Goal: Navigation & Orientation: Find specific page/section

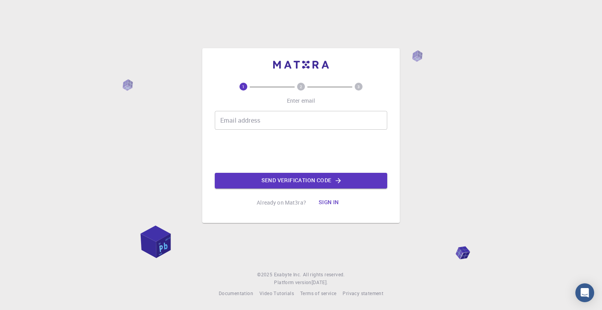
click at [253, 126] on input "Email address" at bounding box center [301, 120] width 172 height 19
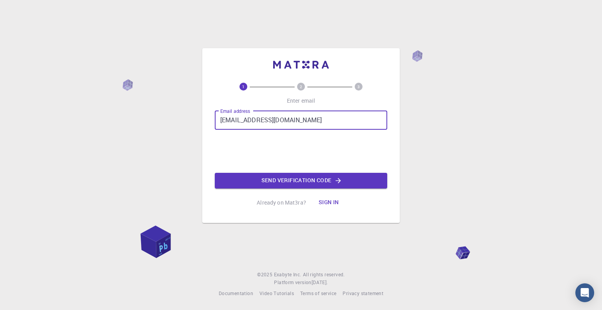
type input "[EMAIL_ADDRESS][DOMAIN_NAME]"
click at [317, 181] on button "Send verification code" at bounding box center [301, 181] width 172 height 16
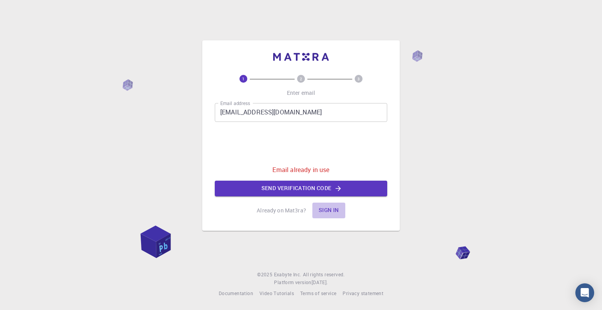
click at [324, 210] on button "Sign in" at bounding box center [328, 211] width 33 height 16
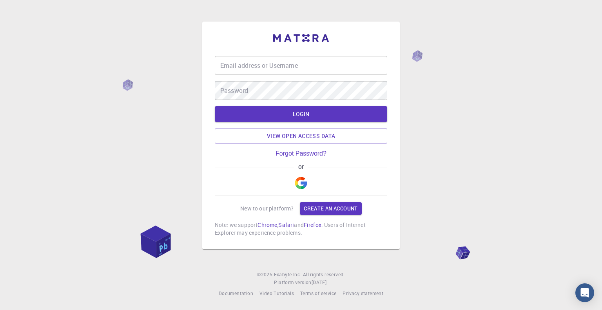
click at [294, 183] on button "button" at bounding box center [300, 182] width 19 height 25
click at [295, 186] on img "button" at bounding box center [301, 183] width 13 height 13
click at [304, 185] on img "button" at bounding box center [301, 183] width 13 height 13
click at [299, 183] on img "button" at bounding box center [301, 183] width 13 height 13
click at [300, 117] on button "LOGIN" at bounding box center [301, 114] width 172 height 16
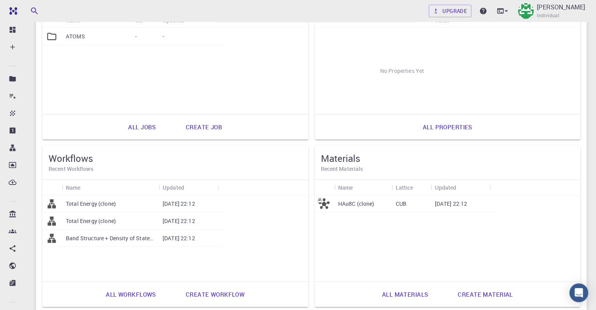
scroll to position [173, 0]
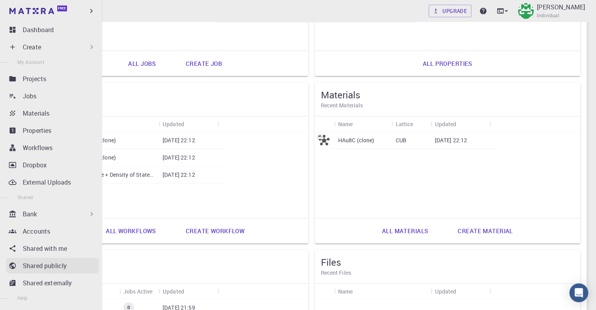
click at [39, 268] on p "Shared publicly" at bounding box center [45, 265] width 44 height 9
